Goal: Navigation & Orientation: Find specific page/section

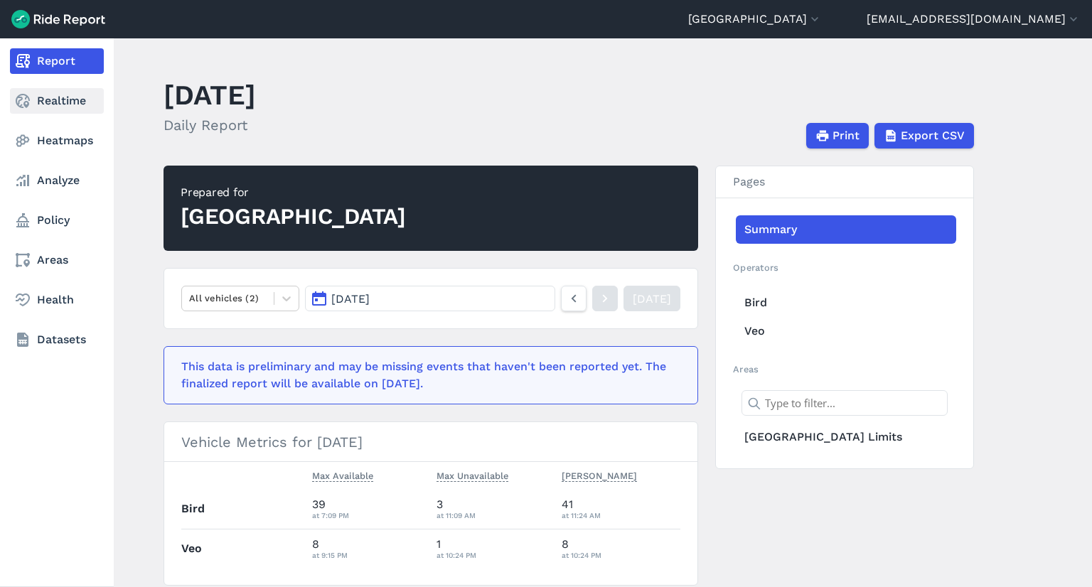
click at [85, 92] on link "Realtime" at bounding box center [57, 101] width 94 height 26
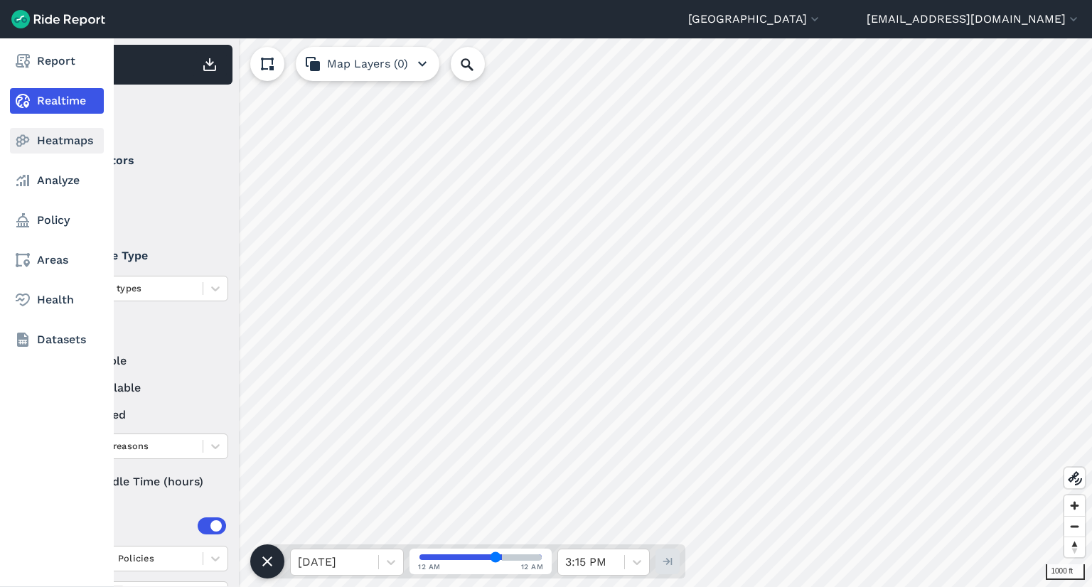
click at [22, 130] on link "Heatmaps" at bounding box center [57, 141] width 94 height 26
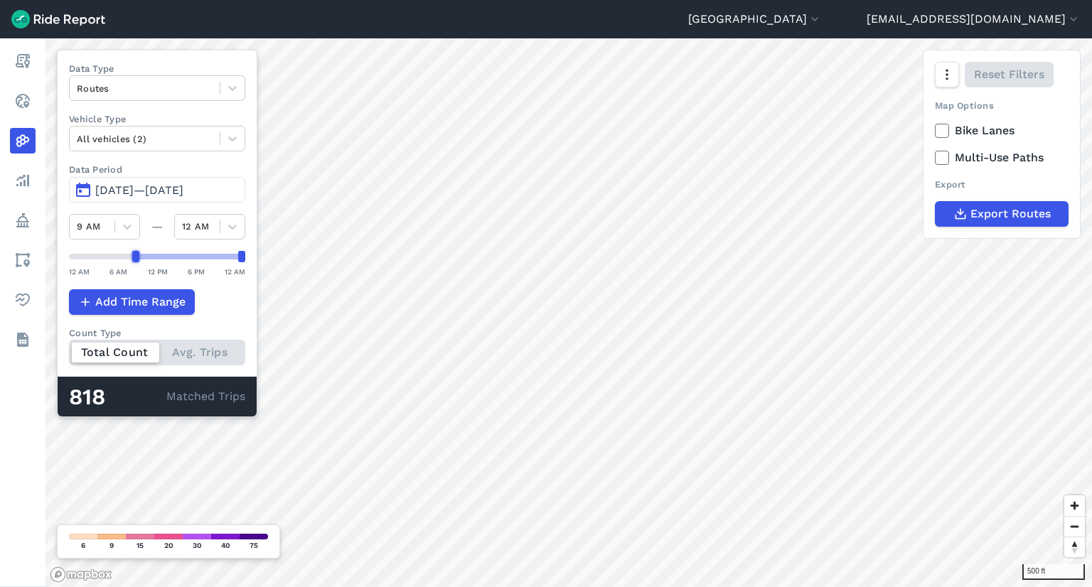
drag, startPoint x: 73, startPoint y: 257, endPoint x: 138, endPoint y: 257, distance: 65.4
click at [138, 257] on div at bounding box center [135, 256] width 7 height 11
drag, startPoint x: 239, startPoint y: 257, endPoint x: 175, endPoint y: 257, distance: 64.0
click at [175, 257] on div at bounding box center [178, 256] width 7 height 11
drag, startPoint x: 174, startPoint y: 257, endPoint x: 151, endPoint y: 260, distance: 23.6
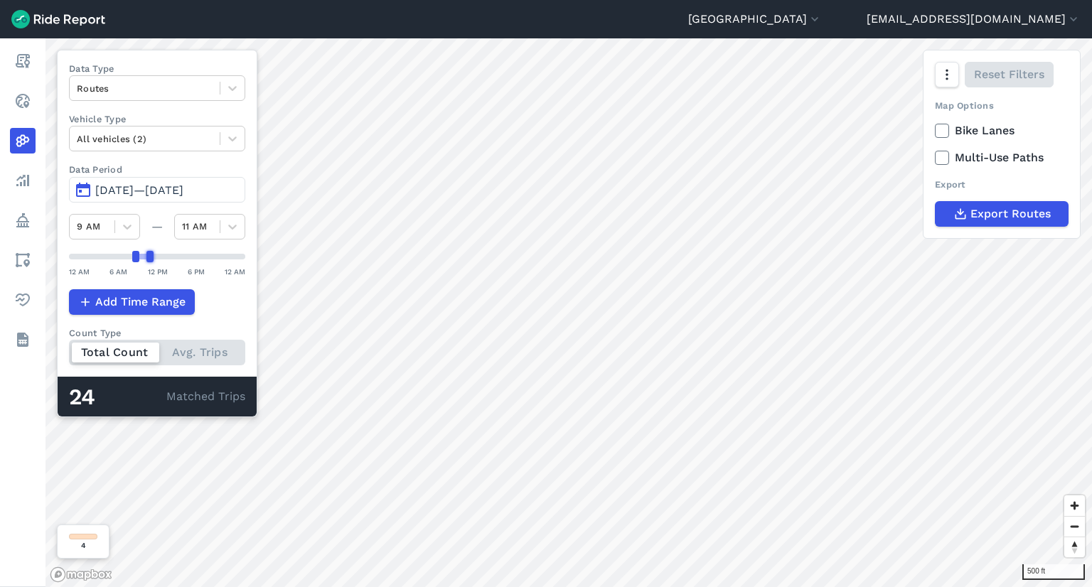
click at [151, 260] on div at bounding box center [149, 256] width 7 height 11
drag, startPoint x: 149, startPoint y: 258, endPoint x: 220, endPoint y: 261, distance: 71.1
click at [220, 261] on div "12 AM 6 AM 12 PM 6 PM 12 AM" at bounding box center [157, 264] width 176 height 27
drag, startPoint x: 220, startPoint y: 254, endPoint x: 240, endPoint y: 260, distance: 20.0
click at [240, 260] on div at bounding box center [241, 256] width 7 height 11
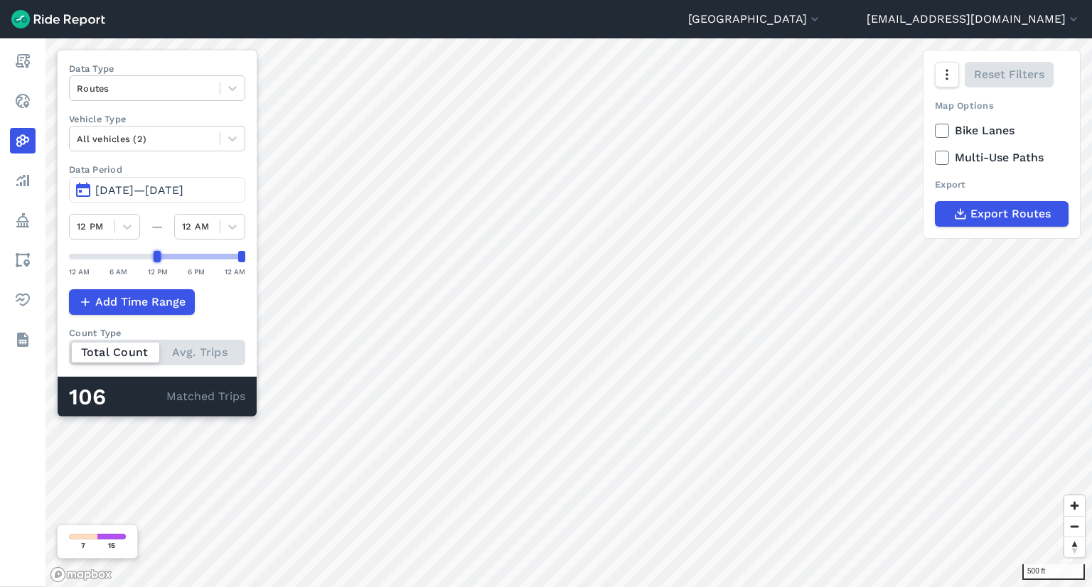
drag, startPoint x: 137, startPoint y: 257, endPoint x: 156, endPoint y: 259, distance: 19.3
click at [156, 259] on div at bounding box center [157, 256] width 7 height 11
click at [53, 273] on div "500 ft Data Type Routes Vehicle Type All vehicles (2) Data Period May 21, 2025—…" at bounding box center [568, 312] width 1046 height 549
drag, startPoint x: 238, startPoint y: 254, endPoint x: 156, endPoint y: 251, distance: 81.8
click at [156, 251] on div at bounding box center [157, 256] width 7 height 11
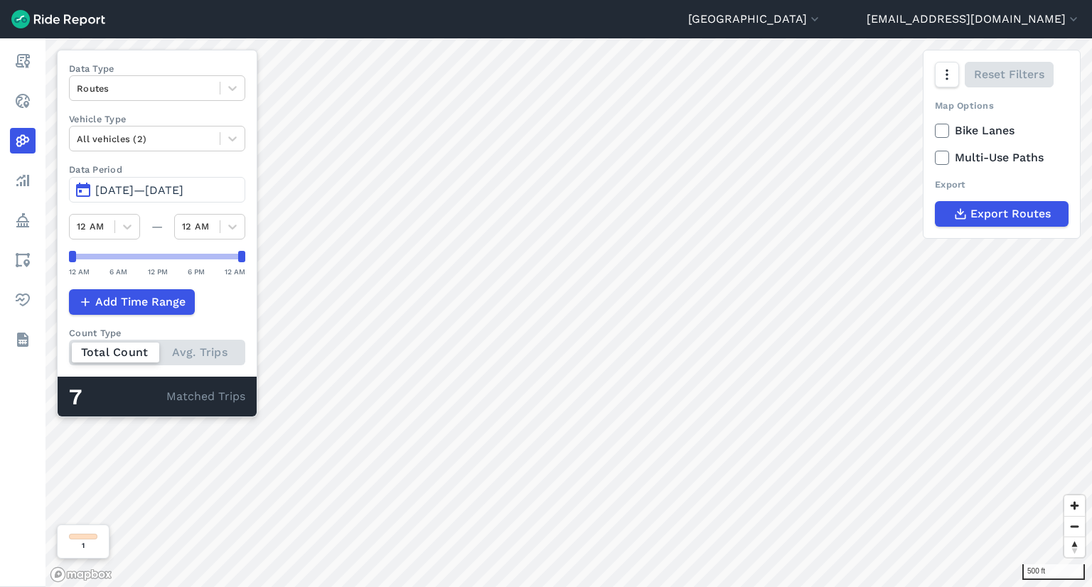
click at [293, 250] on div "500 ft Data Type Routes Vehicle Type All vehicles (2) Data Period May 21, 2025—…" at bounding box center [568, 312] width 1046 height 549
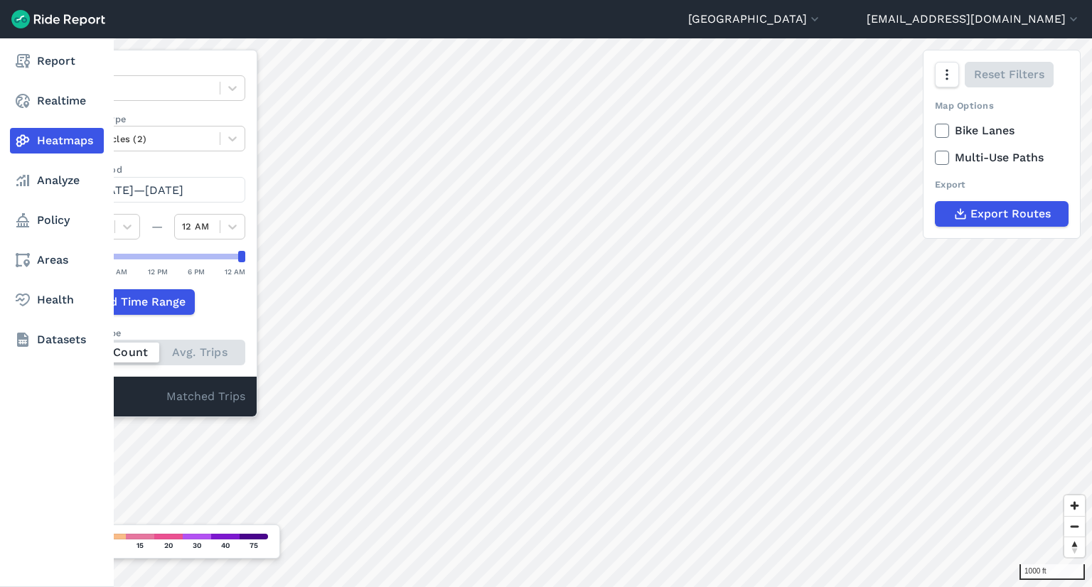
click at [1, 178] on nav "Report Realtime Heatmaps Analyze Policy Areas Health Datasets" at bounding box center [57, 200] width 114 height 324
click at [23, 179] on icon at bounding box center [22, 180] width 17 height 17
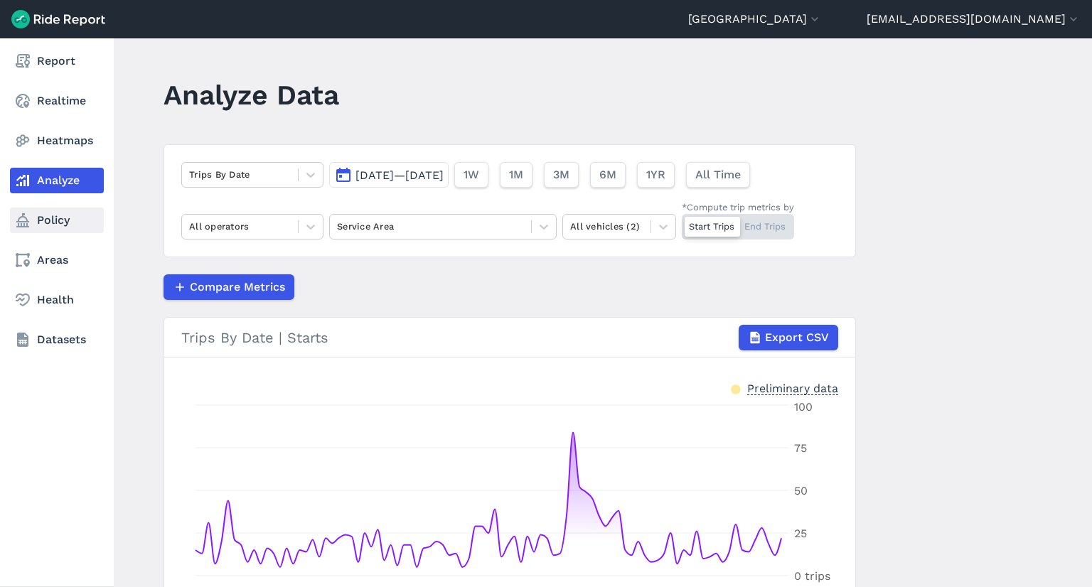
click at [48, 228] on link "Policy" at bounding box center [57, 221] width 94 height 26
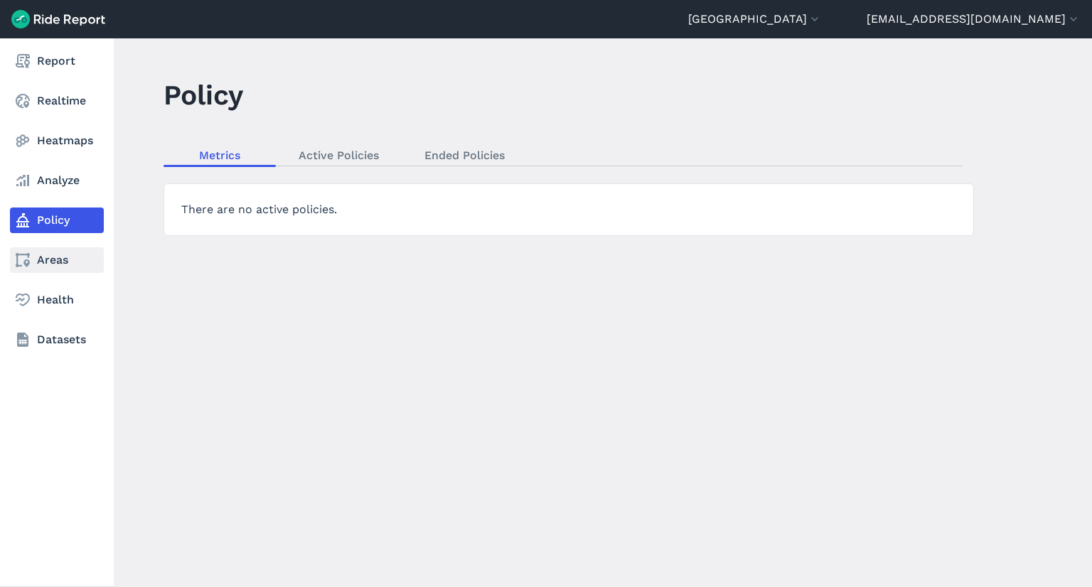
click at [73, 271] on link "Areas" at bounding box center [57, 260] width 94 height 26
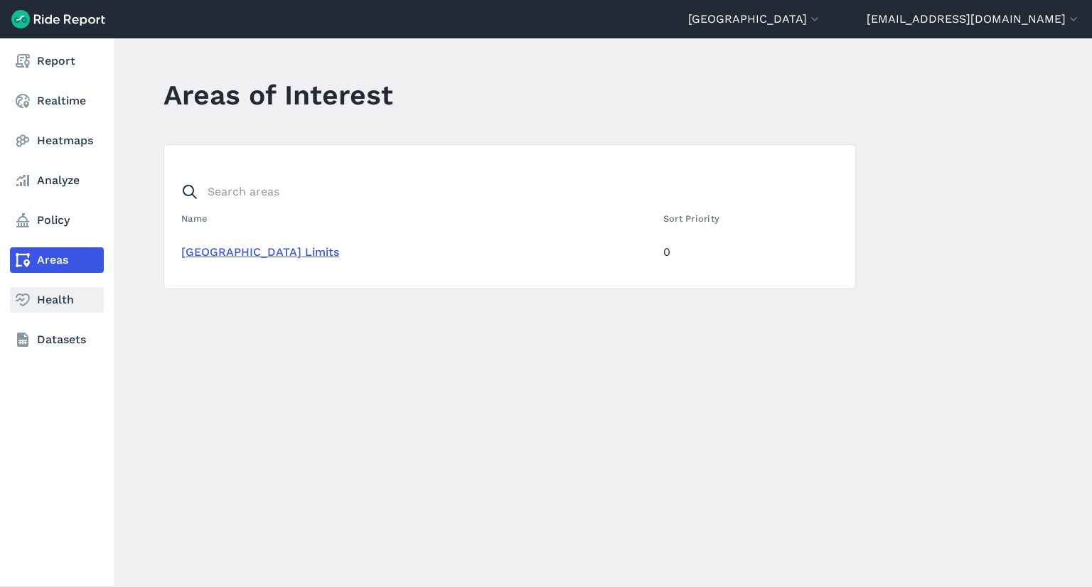
click at [85, 298] on link "Health" at bounding box center [57, 300] width 94 height 26
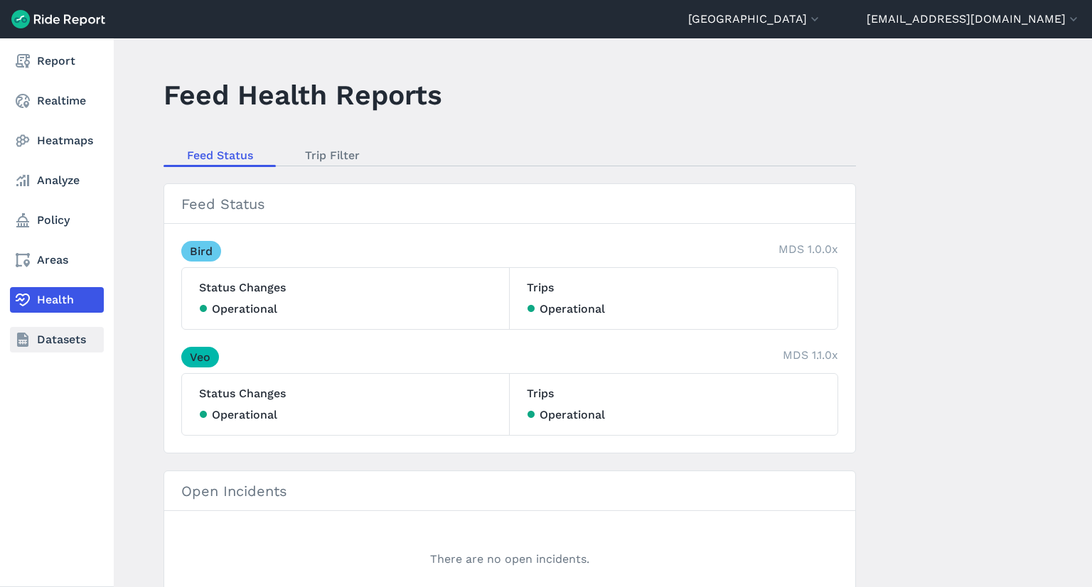
click at [90, 331] on link "Datasets" at bounding box center [57, 340] width 94 height 26
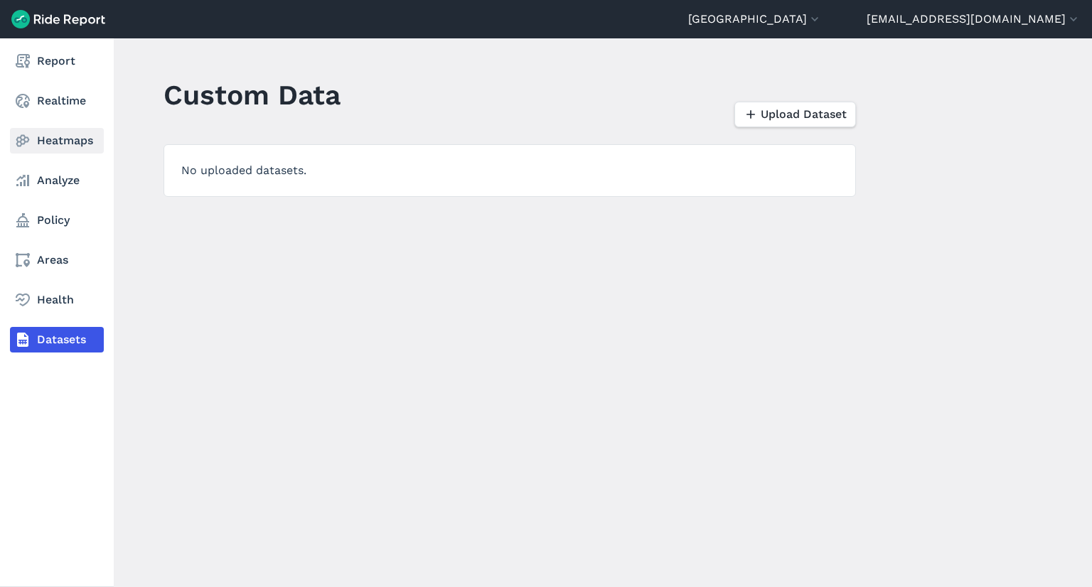
click at [75, 136] on link "Heatmaps" at bounding box center [57, 141] width 94 height 26
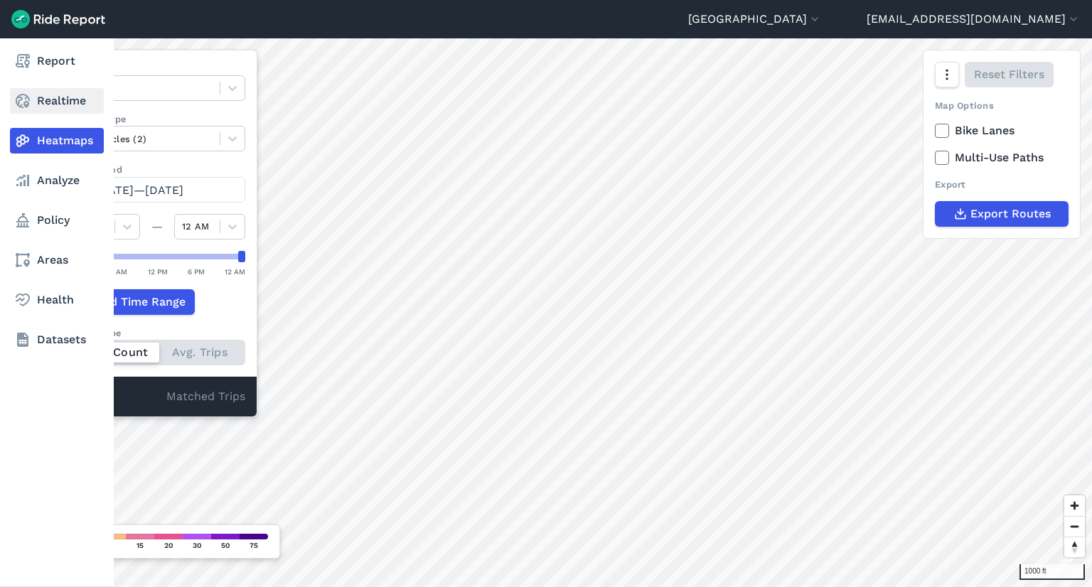
click at [53, 100] on link "Realtime" at bounding box center [57, 101] width 94 height 26
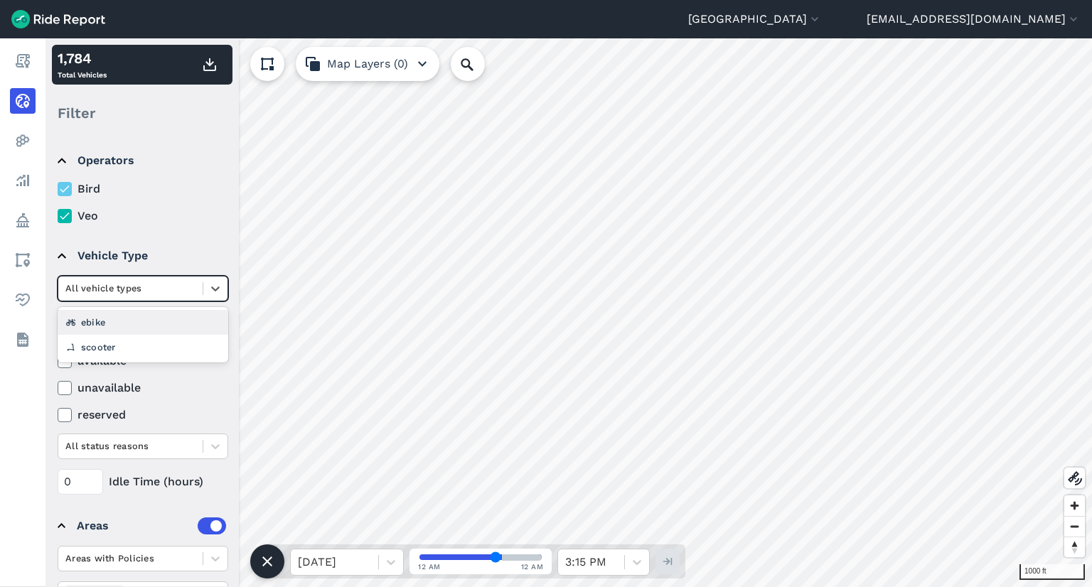
click at [143, 278] on div "All vehicle types" at bounding box center [130, 288] width 144 height 22
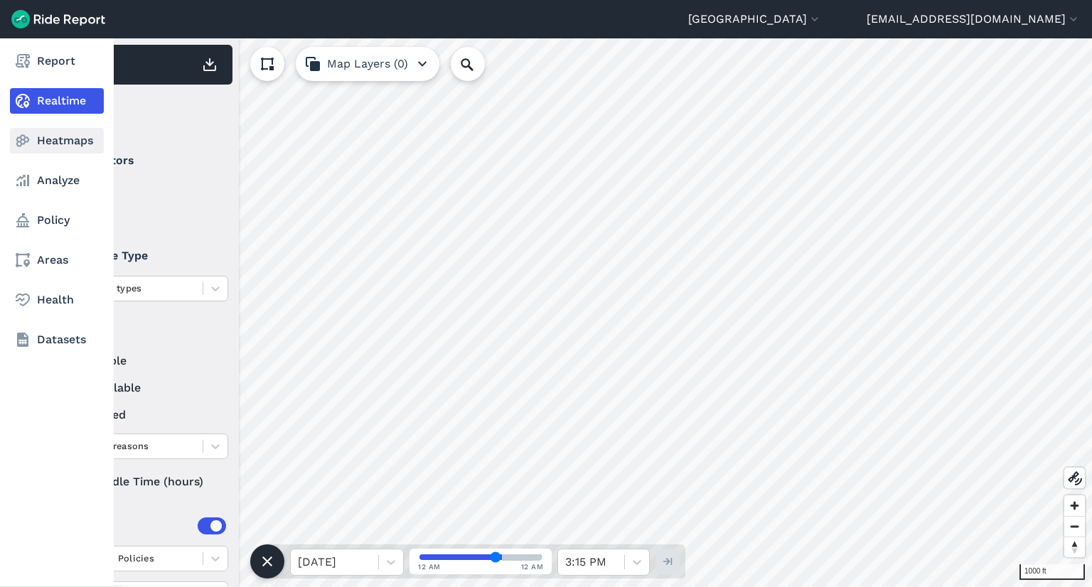
click at [27, 140] on icon at bounding box center [22, 140] width 17 height 17
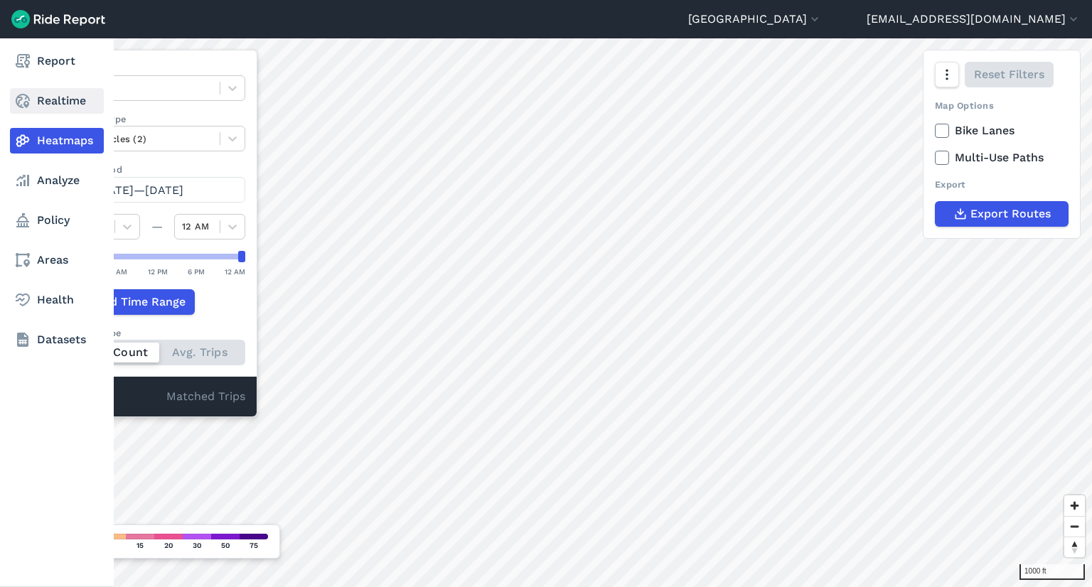
click at [42, 113] on link "Realtime" at bounding box center [57, 101] width 94 height 26
